Goal: Task Accomplishment & Management: Use online tool/utility

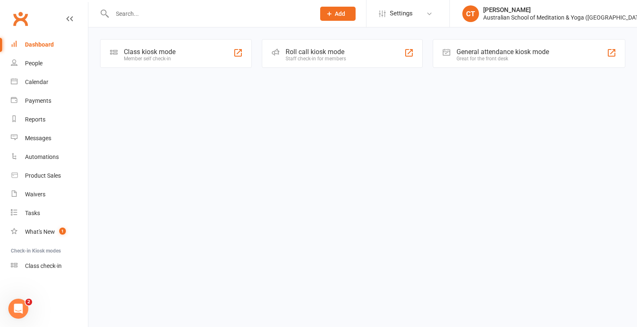
click at [156, 57] on div "Member self check-in" at bounding box center [150, 59] width 52 height 6
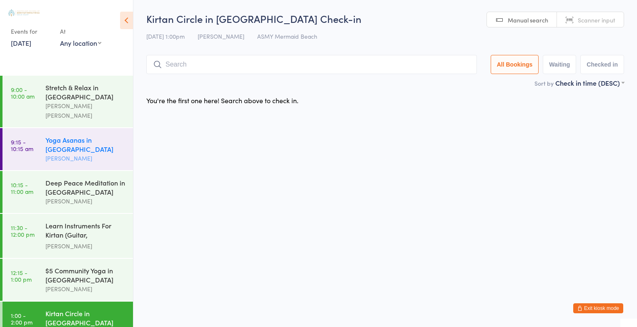
click at [65, 137] on div "Yoga Asanas in [GEOGRAPHIC_DATA]" at bounding box center [85, 144] width 80 height 18
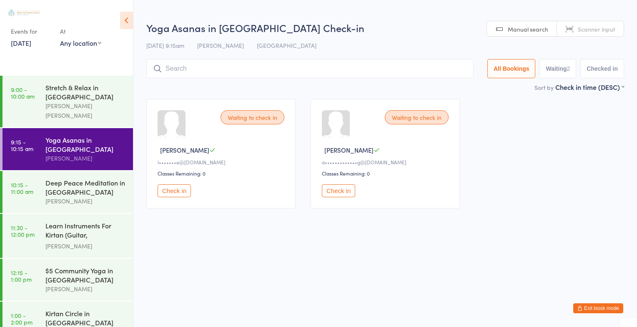
click at [166, 192] on button "Check in" at bounding box center [173, 191] width 33 height 13
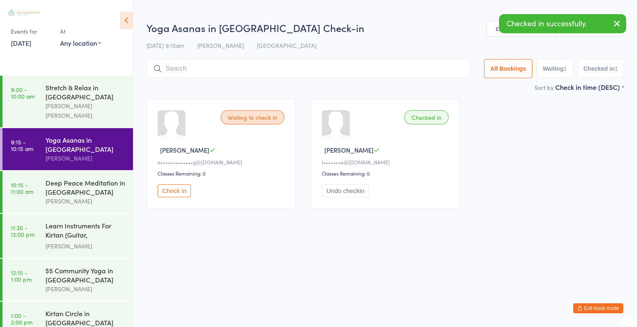
click at [166, 192] on button "Check in" at bounding box center [173, 191] width 33 height 13
click at [166, 192] on button "Undo checkin" at bounding box center [180, 191] width 47 height 13
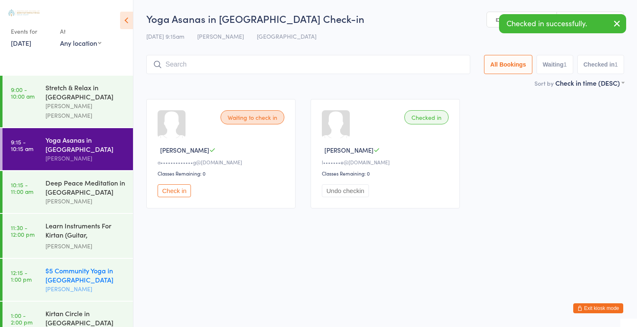
click at [72, 266] on div "$5 Community Yoga in [GEOGRAPHIC_DATA]" at bounding box center [85, 275] width 80 height 18
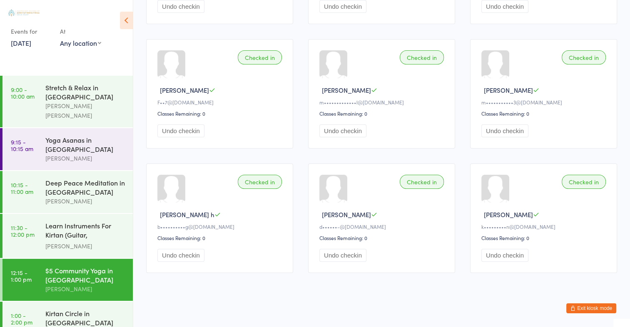
scroll to position [187, 0]
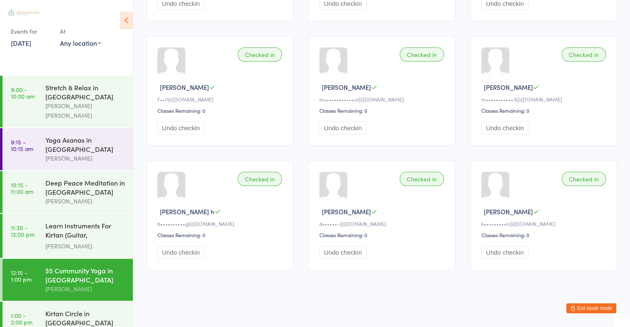
drag, startPoint x: 126, startPoint y: 327, endPoint x: 129, endPoint y: 324, distance: 4.4
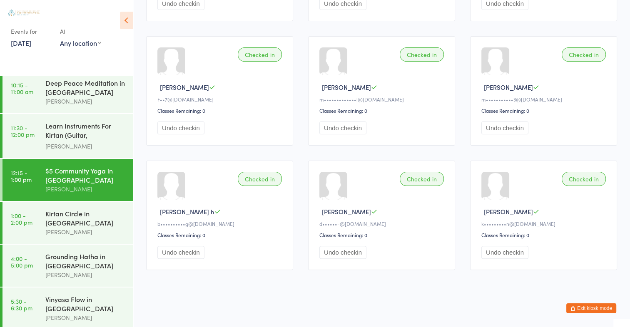
scroll to position [117, 0]
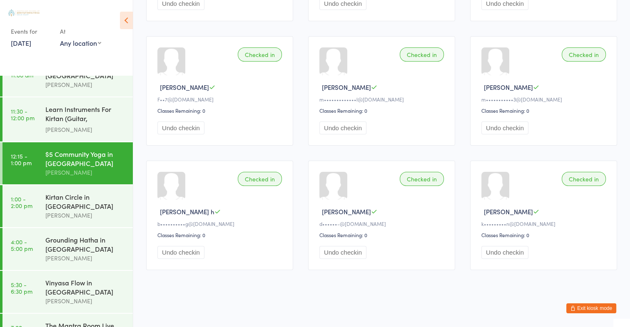
click at [60, 220] on li "1:00 - 2:00 pm Kirtan Circle in [GEOGRAPHIC_DATA] [PERSON_NAME]" at bounding box center [66, 206] width 133 height 43
click at [56, 243] on div "Grounding Hatha in [GEOGRAPHIC_DATA]" at bounding box center [85, 244] width 80 height 18
